Goal: Find specific page/section: Find specific page/section

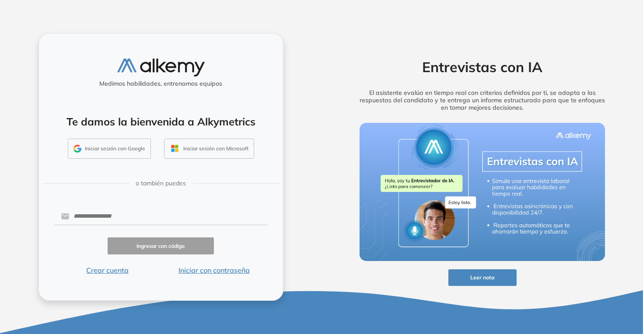
click at [176, 278] on div "Medimos habilidades, entrenamos equipos Te damos la bienvenida a Alkymetrics In…" at bounding box center [161, 166] width 245 height 267
click at [186, 277] on div "Medimos habilidades, entrenamos equipos Te damos la bienvenida a Alkymetrics In…" at bounding box center [161, 166] width 245 height 267
click at [185, 274] on button "Iniciar con contraseña" at bounding box center [214, 270] width 107 height 11
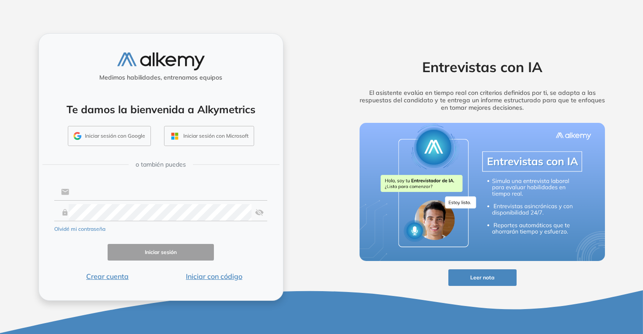
type input "**********"
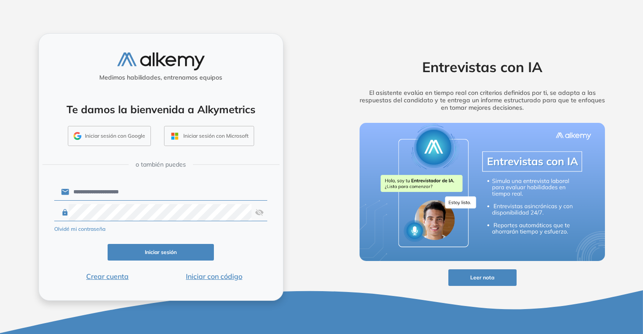
click at [171, 249] on button "Iniciar sesión" at bounding box center [161, 252] width 107 height 17
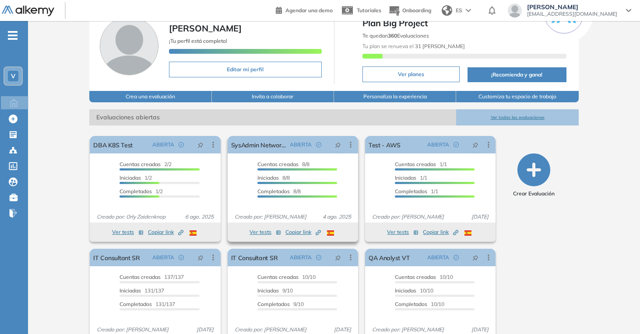
scroll to position [74, 0]
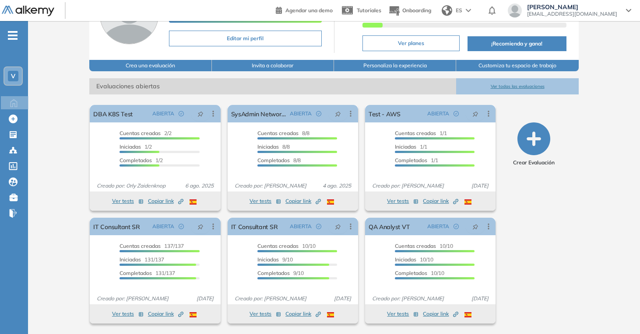
click at [498, 79] on button "Ver todas las evaluaciones" at bounding box center [517, 86] width 122 height 16
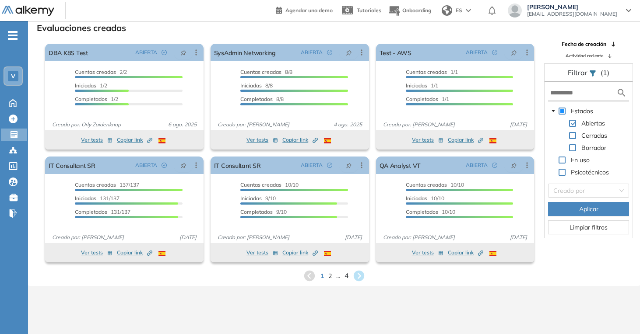
click at [347, 276] on span "4" at bounding box center [346, 276] width 4 height 10
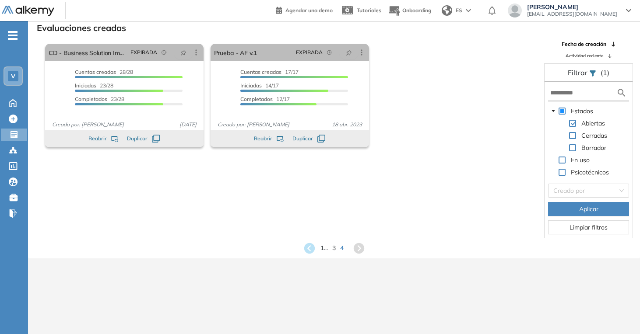
click at [336, 247] on div "1 ... 3 4" at bounding box center [334, 248] width 598 height 13
click at [333, 249] on span "3" at bounding box center [334, 248] width 4 height 10
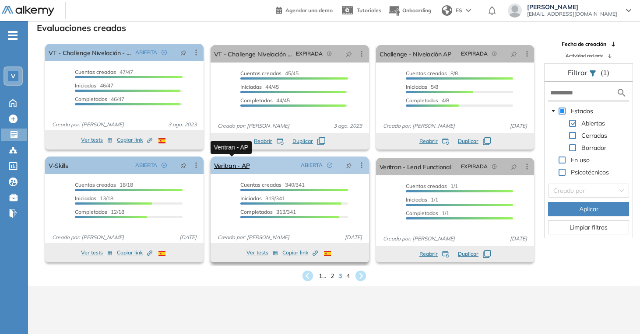
click at [240, 163] on link "Veritran - AP" at bounding box center [232, 166] width 36 height 18
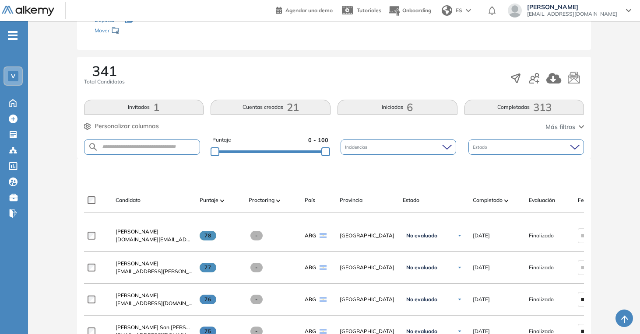
scroll to position [148, 0]
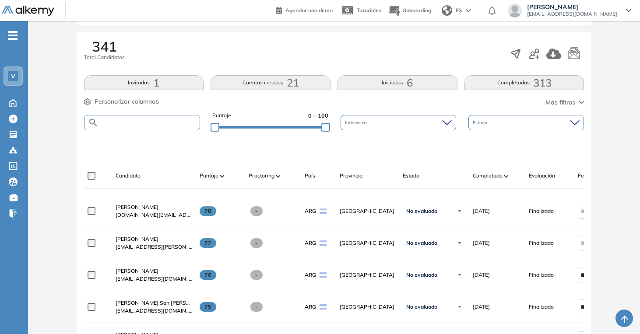
click at [146, 122] on input "text" at bounding box center [149, 122] width 102 height 7
type input "*****"
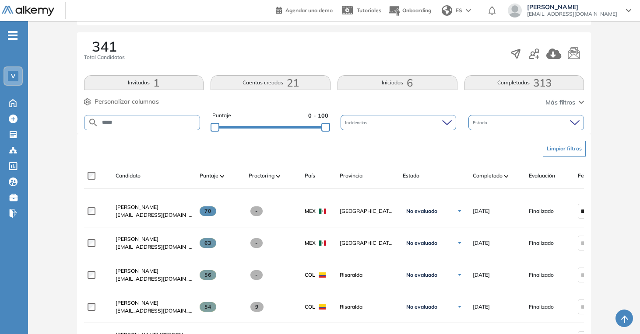
scroll to position [167, 0]
